Goal: Transaction & Acquisition: Book appointment/travel/reservation

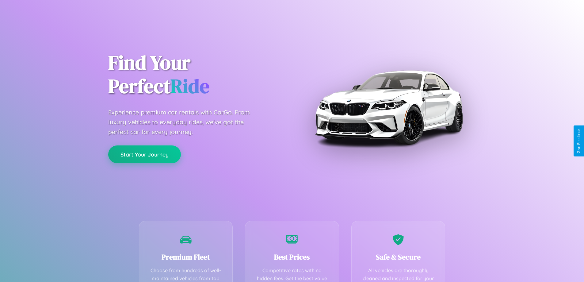
click at [144, 154] on button "Start Your Journey" at bounding box center [144, 154] width 73 height 18
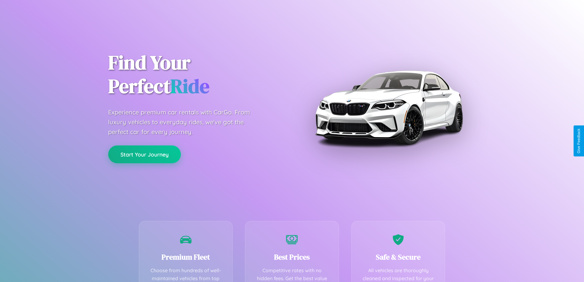
click at [144, 154] on button "Start Your Journey" at bounding box center [144, 154] width 73 height 18
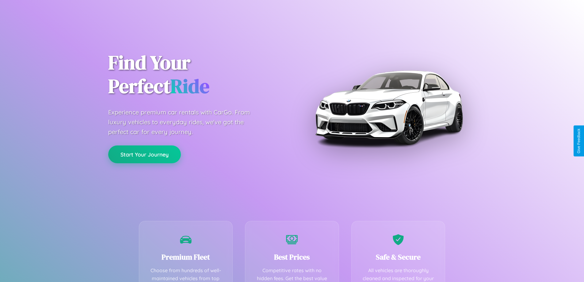
click at [144, 154] on button "Start Your Journey" at bounding box center [144, 154] width 73 height 18
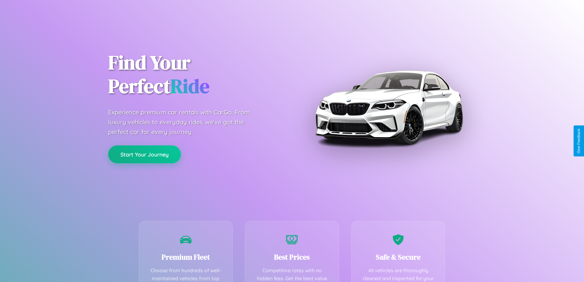
click at [144, 154] on button "Start Your Journey" at bounding box center [144, 154] width 73 height 18
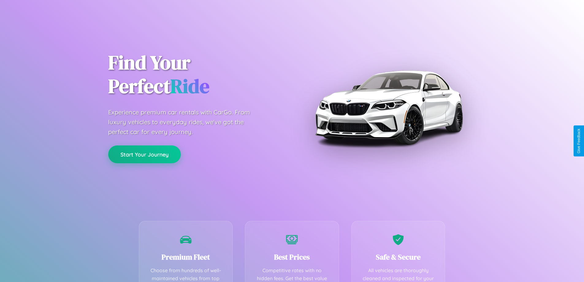
click at [144, 154] on button "Start Your Journey" at bounding box center [144, 154] width 73 height 18
